Goal: Task Accomplishment & Management: Complete application form

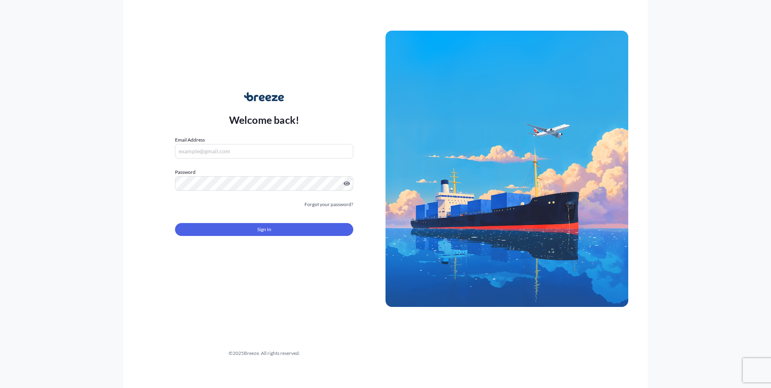
type input "[EMAIL_ADDRESS][DOMAIN_NAME]"
click at [241, 238] on form "Email Address [EMAIL_ADDRESS][DOMAIN_NAME] Password Must include: Upper & lower…" at bounding box center [264, 191] width 178 height 110
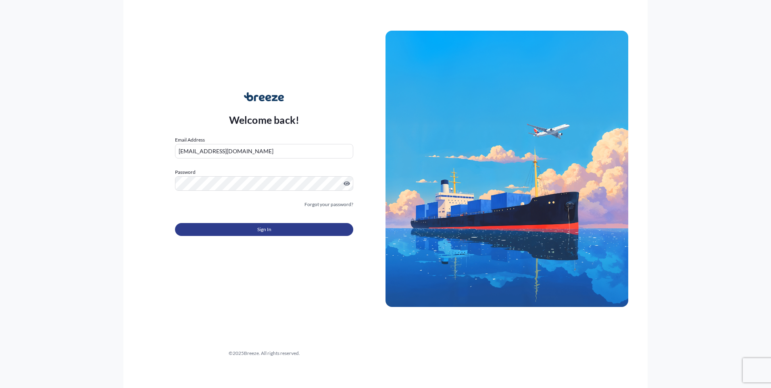
click at [244, 234] on button "Sign In" at bounding box center [264, 229] width 178 height 13
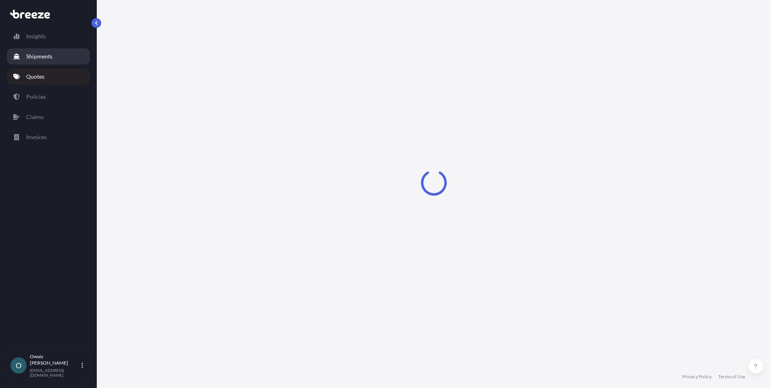
click at [56, 75] on link "Quotes" at bounding box center [48, 77] width 83 height 16
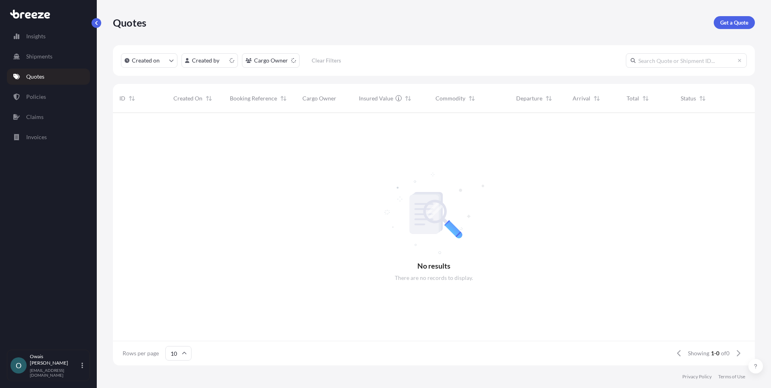
scroll to position [6, 6]
click at [743, 21] on p "Get a Quote" at bounding box center [734, 23] width 28 height 8
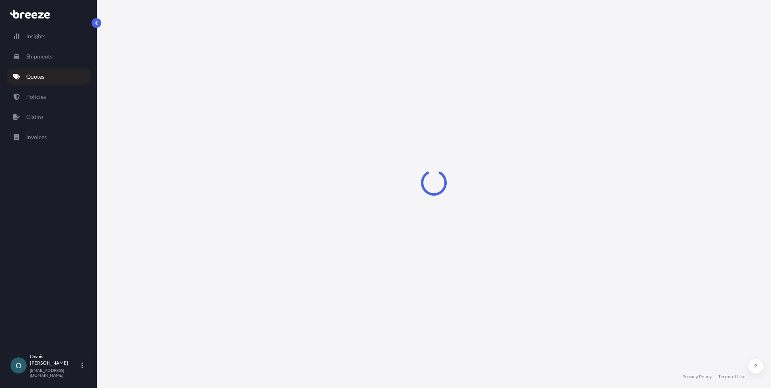
select select "Air"
select select "1"
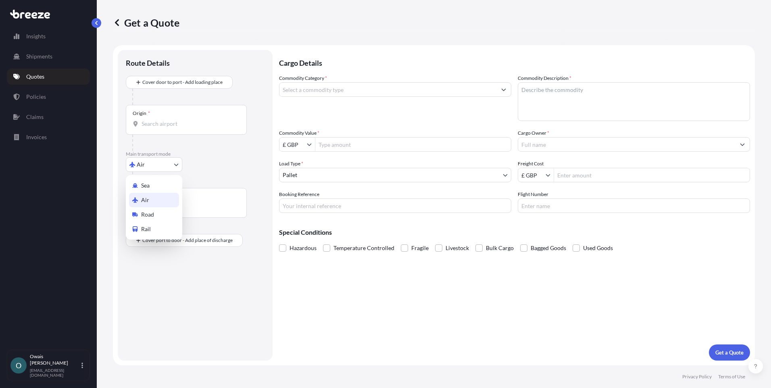
click at [152, 166] on body "Insights Shipments Quotes Policies Claims Invoices O [PERSON_NAME] [EMAIL_ADDRE…" at bounding box center [385, 194] width 771 height 388
click at [146, 215] on span "Road" at bounding box center [147, 214] width 13 height 8
select select "Road"
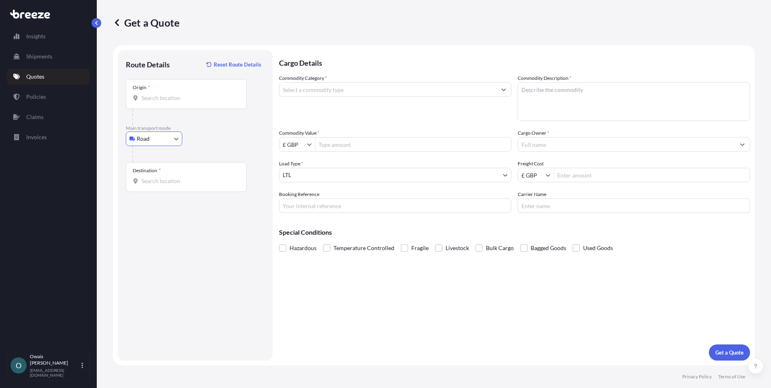
click at [199, 127] on p "Main transport mode" at bounding box center [195, 128] width 139 height 6
click at [343, 90] on input "Commodity Category *" at bounding box center [387, 89] width 217 height 15
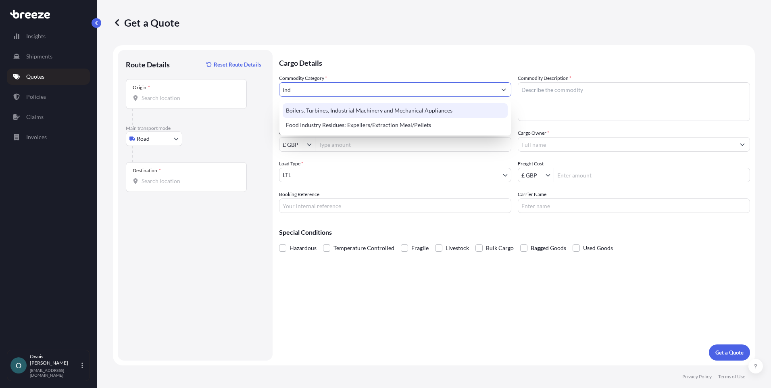
click at [336, 108] on div "Boilers, Turbines, Industrial Machinery and Mechanical Appliances" at bounding box center [395, 110] width 225 height 15
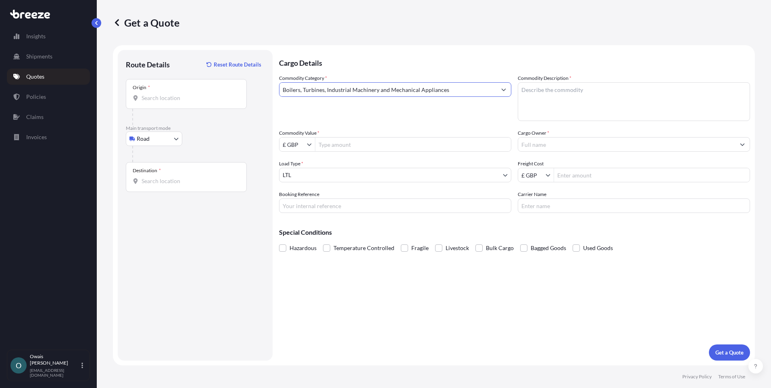
type input "Boilers, Turbines, Industrial Machinery and Mechanical Appliances"
click at [626, 104] on textarea "Commodity Description *" at bounding box center [634, 101] width 232 height 39
paste textarea "Industrial Equipments"
type textarea "Industrial Equipments"
click at [368, 115] on div "Commodity Category * Boilers, Turbines, Industrial Machinery and Mechanical App…" at bounding box center [395, 97] width 232 height 47
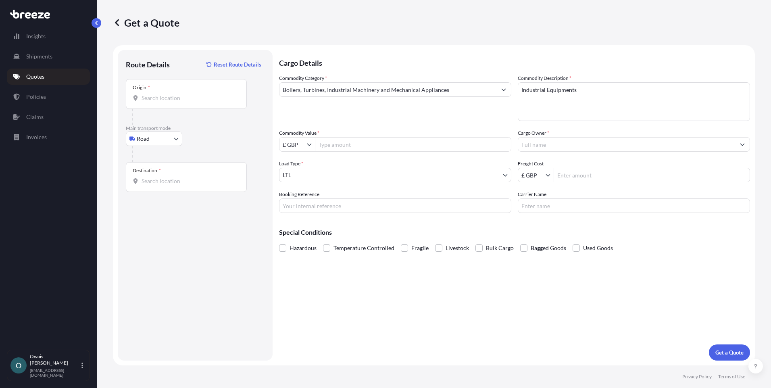
click at [207, 98] on input "Origin *" at bounding box center [189, 98] width 95 height 8
click at [152, 100] on input "Origin * Please select an origin" at bounding box center [189, 98] width 95 height 8
paste input "[GEOGRAPHIC_DATA]"
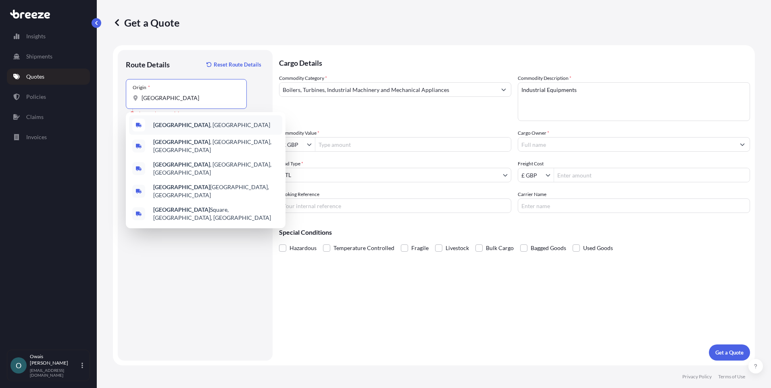
click at [189, 125] on span "[GEOGRAPHIC_DATA] , [GEOGRAPHIC_DATA]" at bounding box center [211, 125] width 117 height 8
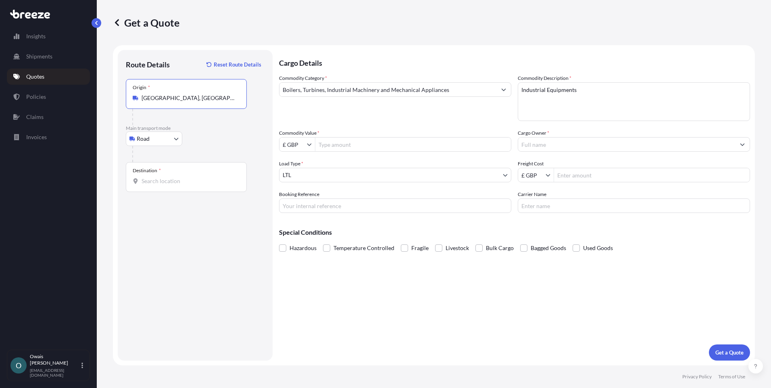
type input "[GEOGRAPHIC_DATA], [GEOGRAPHIC_DATA]"
click at [224, 124] on div at bounding box center [189, 117] width 114 height 16
click at [160, 173] on span "*" at bounding box center [160, 170] width 2 height 6
click at [160, 177] on input "Destination *" at bounding box center [189, 181] width 95 height 8
paste input "[GEOGRAPHIC_DATA]"
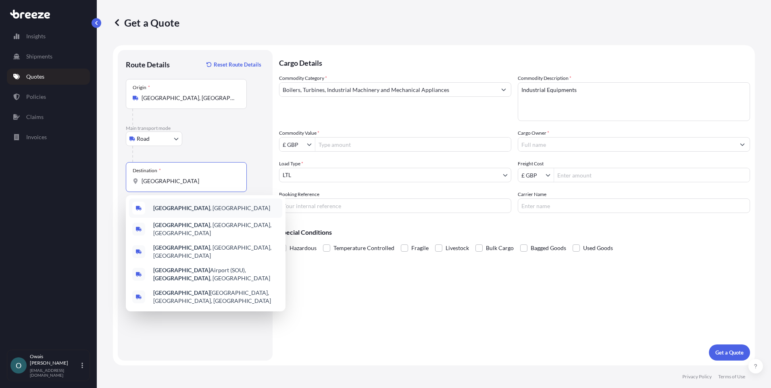
click at [192, 208] on span "[GEOGRAPHIC_DATA] , [GEOGRAPHIC_DATA]" at bounding box center [211, 208] width 117 height 8
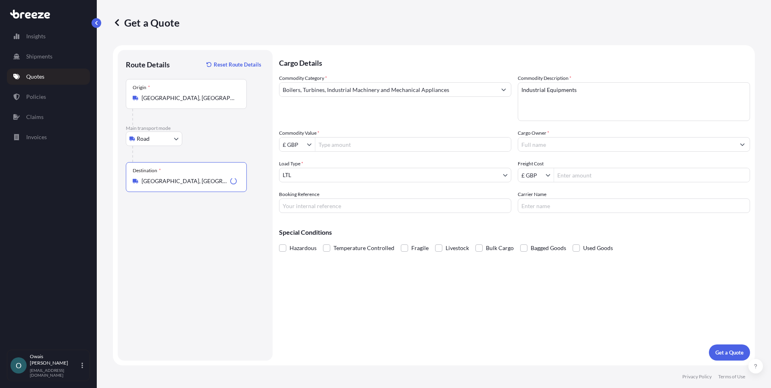
type input "[GEOGRAPHIC_DATA], [GEOGRAPHIC_DATA]"
click at [350, 142] on input "Commodity Value *" at bounding box center [413, 144] width 196 height 15
type input "763.78"
click at [558, 148] on input "Cargo Owner *" at bounding box center [626, 144] width 217 height 15
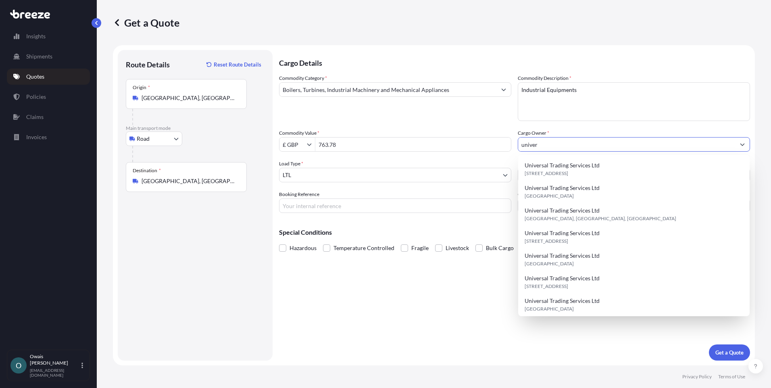
click at [563, 166] on span "Universal Trading Services Ltd" at bounding box center [561, 165] width 75 height 8
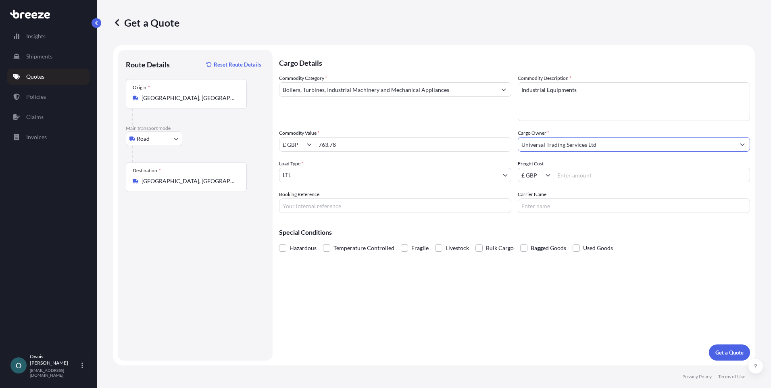
type input "Universal Trading Services Ltd"
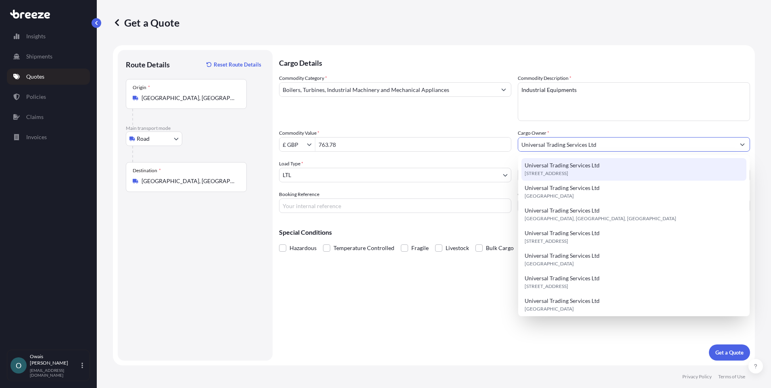
click at [585, 177] on div "Universal Trading Services Ltd [STREET_ADDRESS]" at bounding box center [633, 169] width 225 height 23
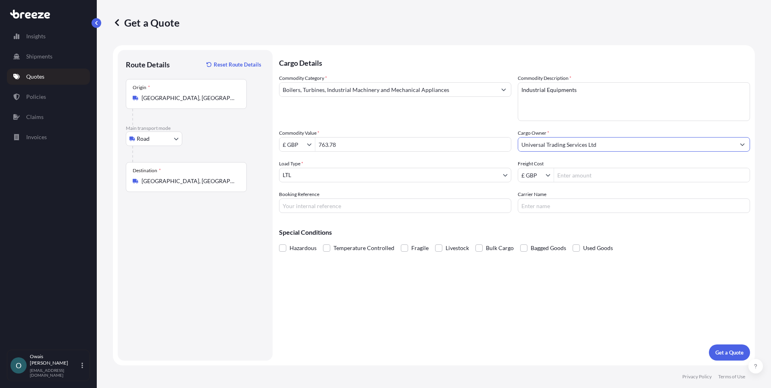
click at [590, 174] on input "Freight Cost" at bounding box center [652, 175] width 196 height 15
type input "280"
click at [393, 206] on input "Booking Reference" at bounding box center [395, 205] width 232 height 15
type input "QMIK00098096"
click at [462, 272] on div "Cargo Details Commodity Category * Boilers, Turbines, Industrial Machinery and …" at bounding box center [514, 205] width 471 height 310
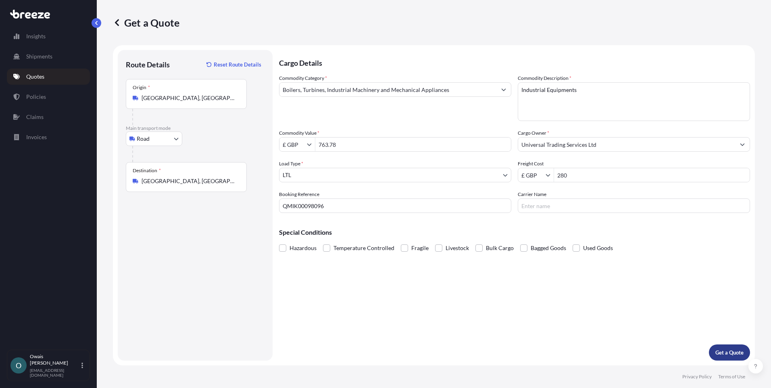
click at [730, 351] on p "Get a Quote" at bounding box center [729, 352] width 28 height 8
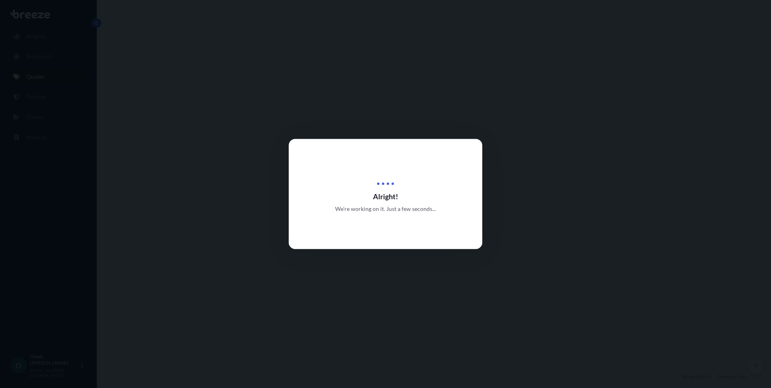
select select "Road"
select select "1"
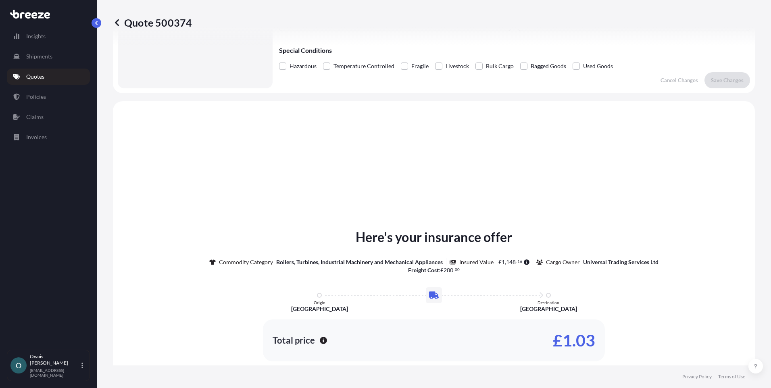
scroll to position [243, 0]
